Goal: Task Accomplishment & Management: Complete application form

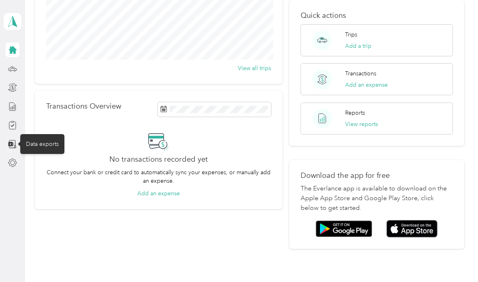
scroll to position [119, 0]
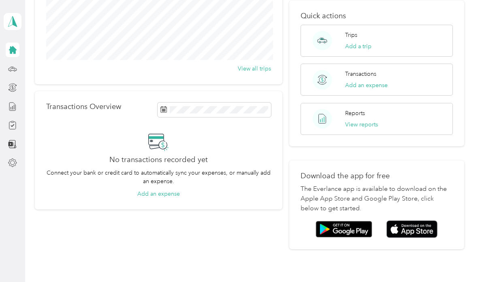
click at [18, 121] on div at bounding box center [13, 125] width 14 height 15
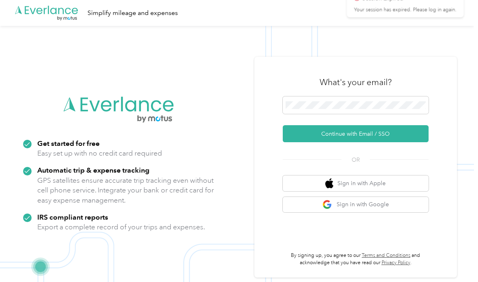
click at [405, 142] on button "Continue with Email / SSO" at bounding box center [356, 133] width 146 height 17
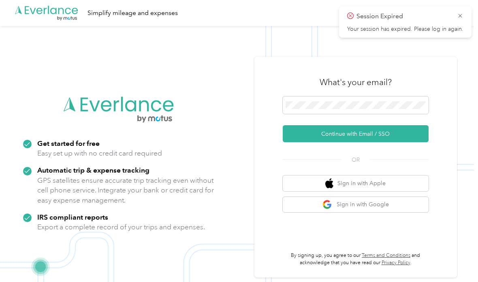
click at [382, 142] on button "Continue with Email / SSO" at bounding box center [356, 133] width 146 height 17
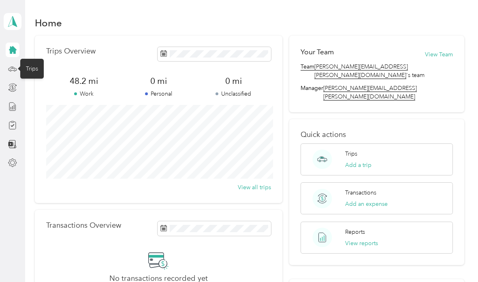
click at [376, 239] on button "View reports" at bounding box center [361, 243] width 33 height 9
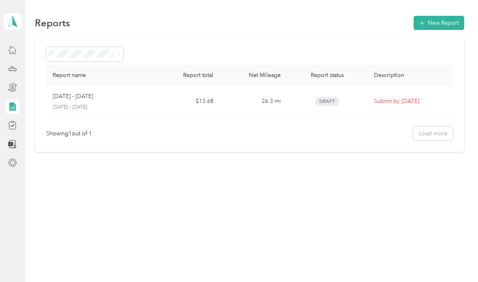
click at [412, 102] on p "Submit by [DATE]" at bounding box center [412, 101] width 76 height 9
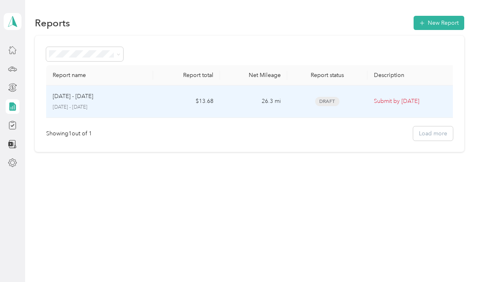
click at [419, 105] on p "Submit by [DATE]" at bounding box center [412, 101] width 76 height 9
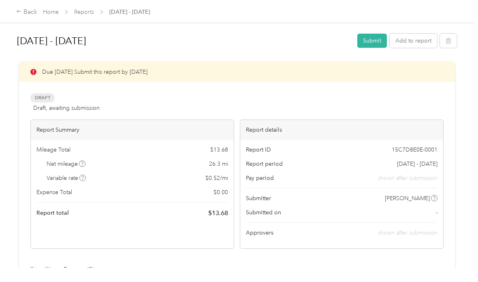
click at [382, 41] on button "Submit" at bounding box center [372, 41] width 30 height 14
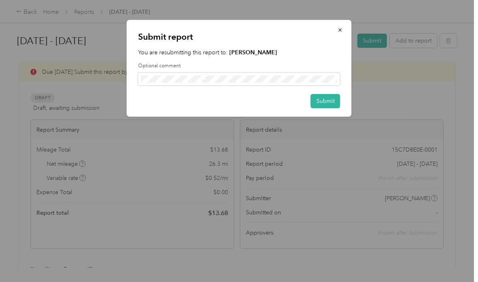
click at [328, 101] on button "Submit" at bounding box center [326, 101] width 30 height 14
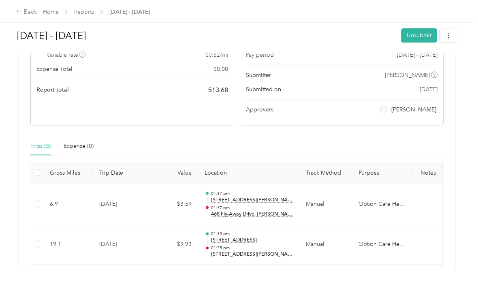
scroll to position [113, 0]
